Goal: Task Accomplishment & Management: Manage account settings

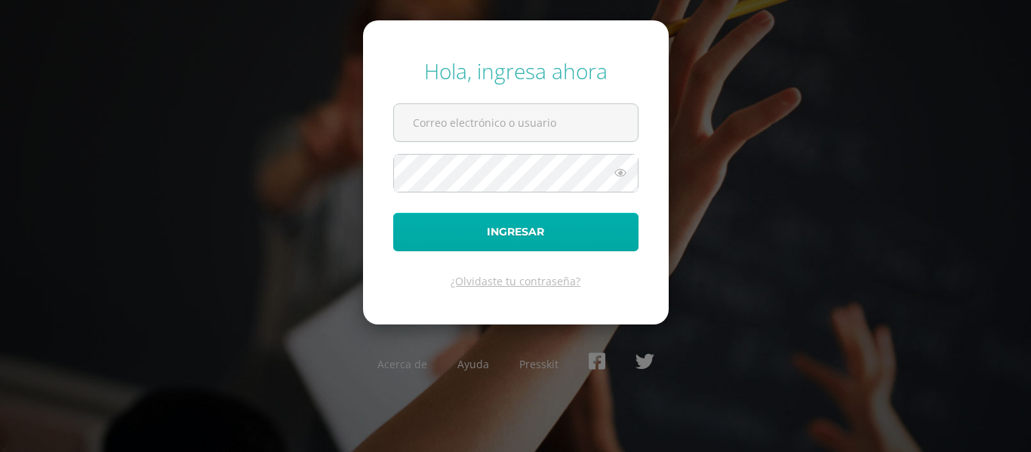
type input "[EMAIL_ADDRESS][DOMAIN_NAME]"
click at [574, 231] on button "Ingresar" at bounding box center [515, 232] width 245 height 38
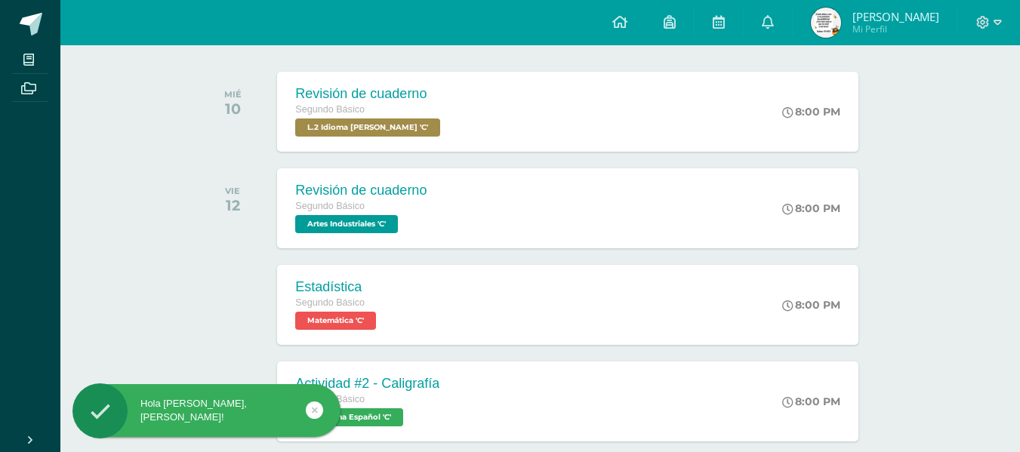
scroll to position [302, 0]
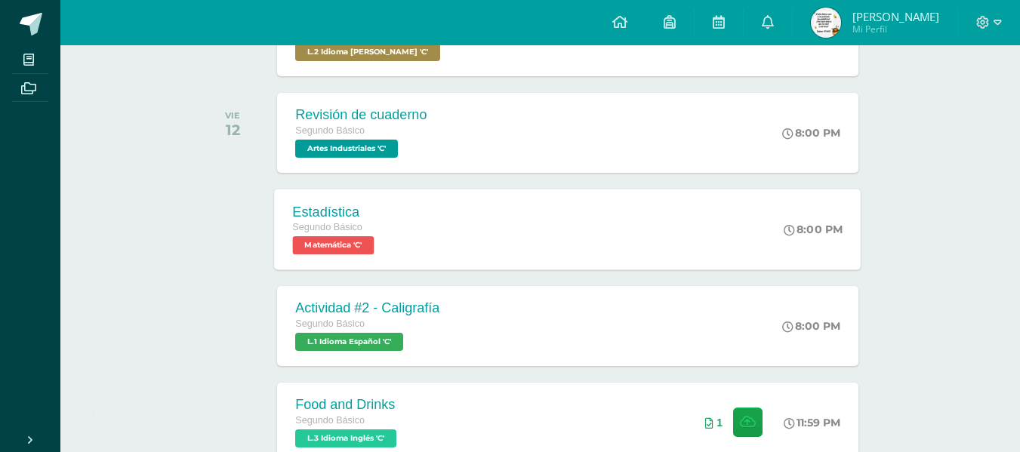
click at [349, 216] on div "Estadística" at bounding box center [335, 212] width 85 height 16
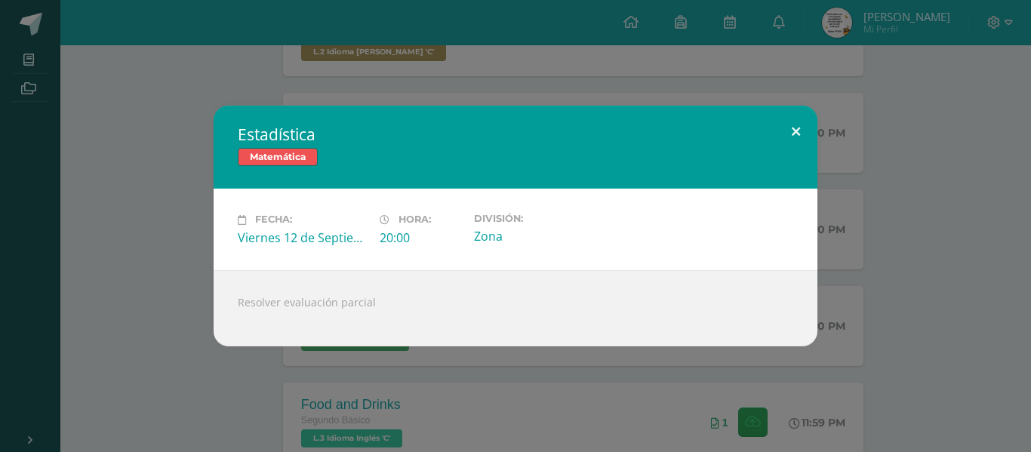
click at [795, 124] on button at bounding box center [795, 131] width 43 height 51
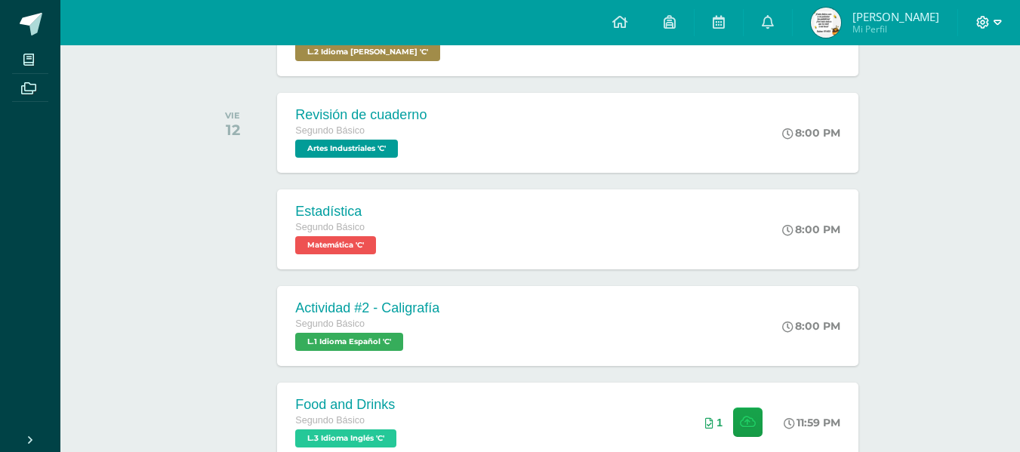
click at [995, 23] on icon at bounding box center [997, 22] width 8 height 5
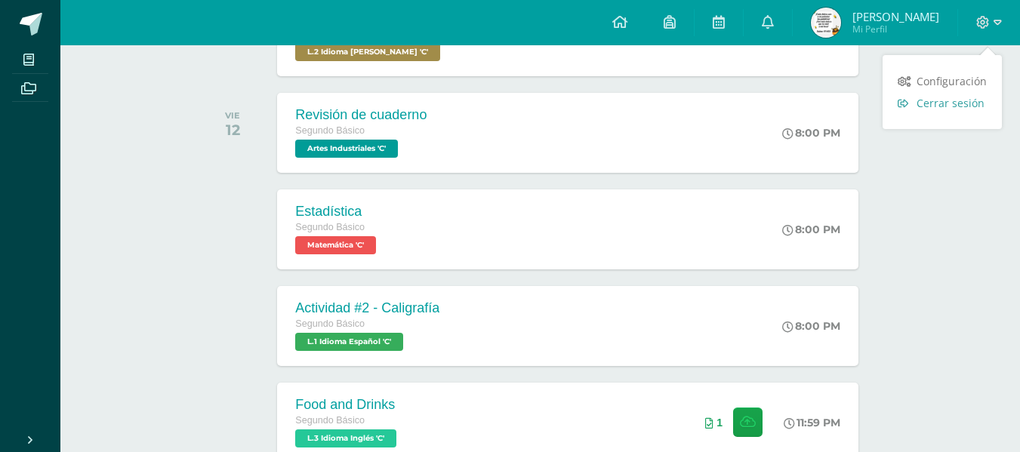
click at [947, 109] on span "Cerrar sesión" at bounding box center [950, 103] width 68 height 14
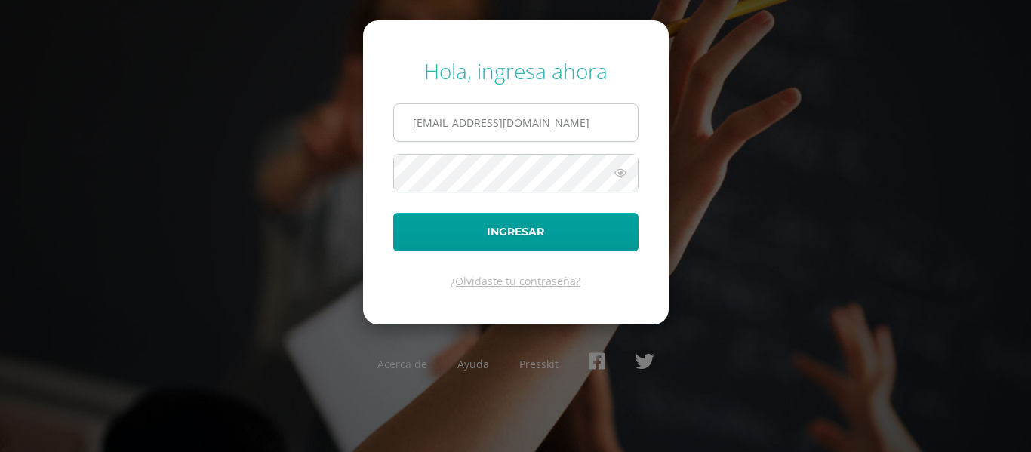
click at [599, 115] on input "2021212@laestrella.edu.gt" at bounding box center [516, 122] width 244 height 37
type input "480@laestrella.edu.gt"
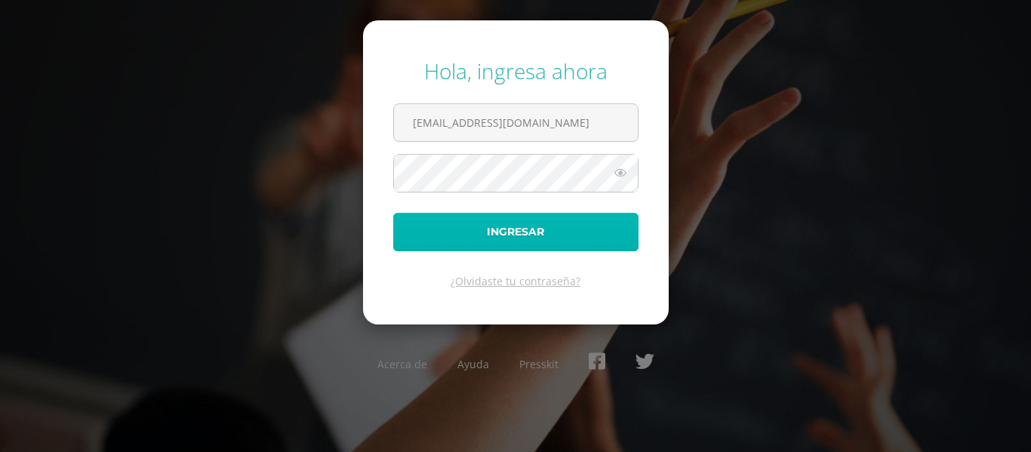
click at [565, 235] on button "Ingresar" at bounding box center [515, 232] width 245 height 38
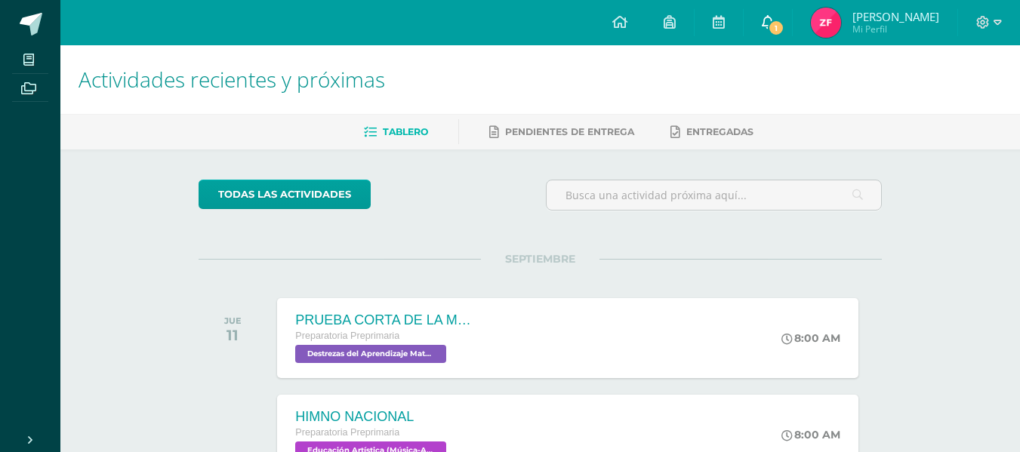
click at [774, 20] on icon at bounding box center [768, 22] width 12 height 14
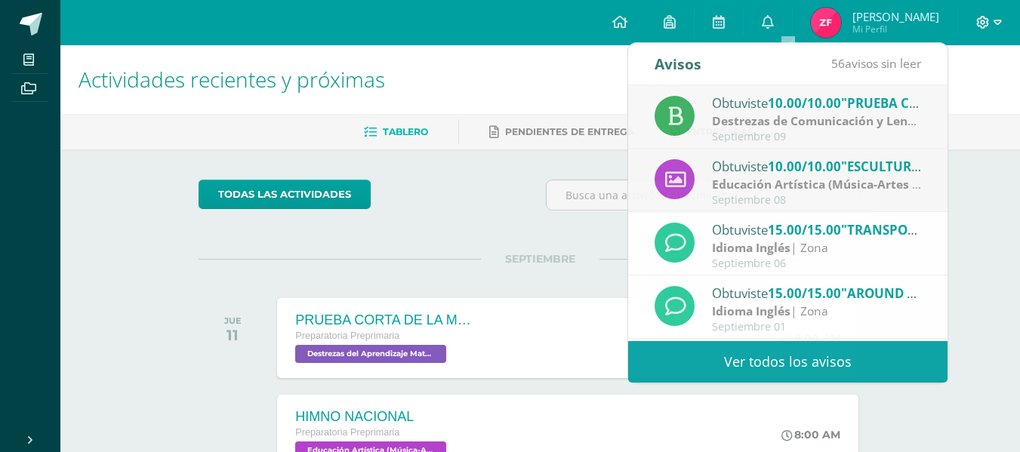
click at [999, 26] on icon at bounding box center [997, 23] width 8 height 14
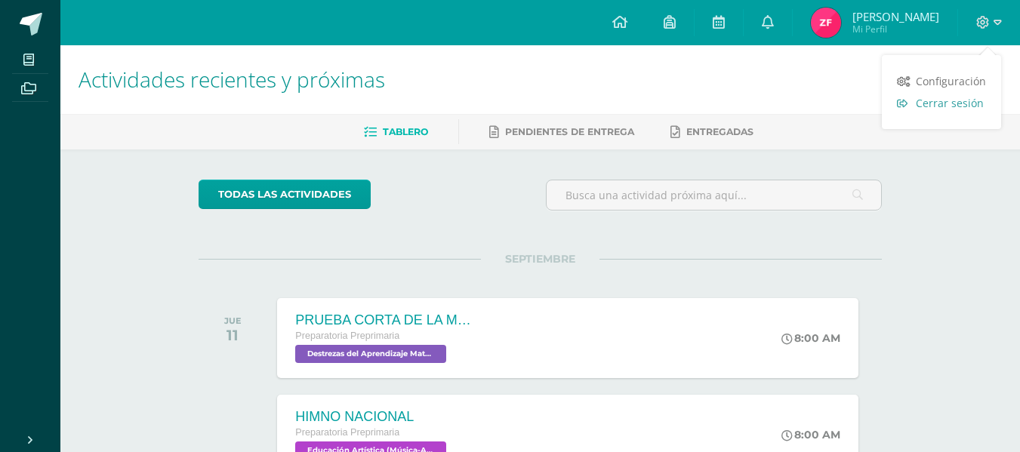
click at [968, 101] on span "Cerrar sesión" at bounding box center [950, 103] width 68 height 14
